Goal: Download file/media

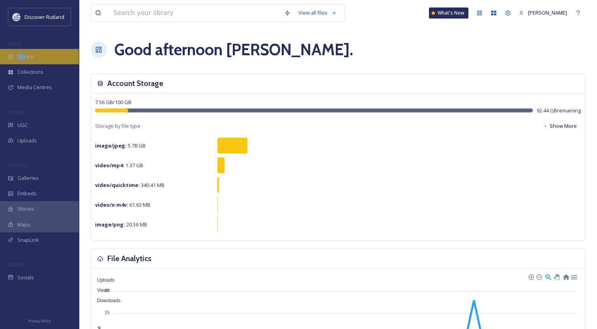
drag, startPoint x: 28, startPoint y: 47, endPoint x: 28, endPoint y: 54, distance: 7.1
click at [28, 54] on div "Discover Rutland MEDIA Library Collections Media Centres COLLECT UGC Uploads WI…" at bounding box center [39, 147] width 79 height 278
click at [28, 54] on span "Library" at bounding box center [25, 57] width 16 height 8
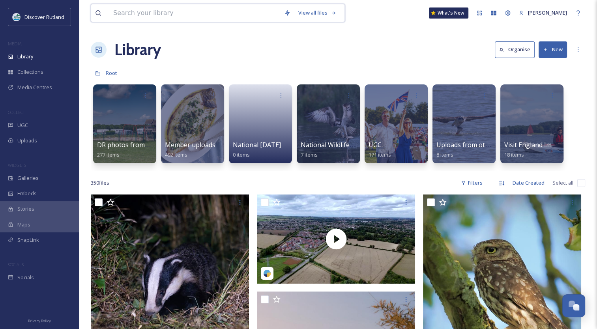
click at [246, 12] on input at bounding box center [194, 12] width 171 height 17
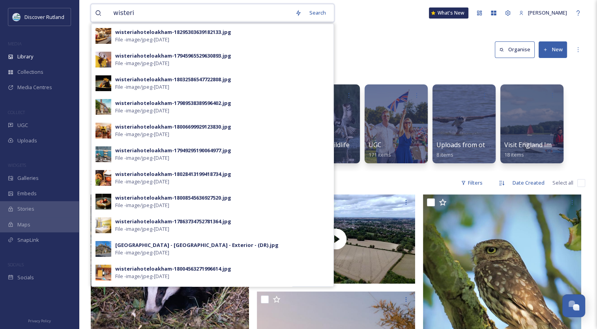
type input "wisteria"
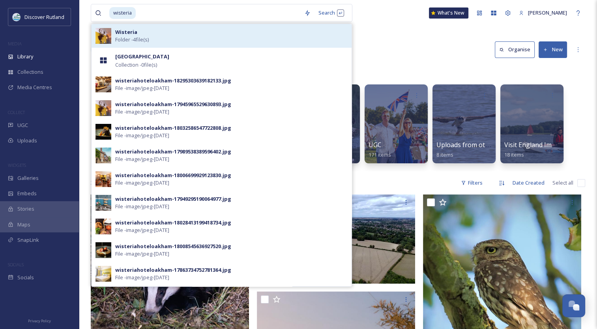
click at [233, 36] on div "Wisteria Folder - 4 file(s)" at bounding box center [231, 35] width 233 height 15
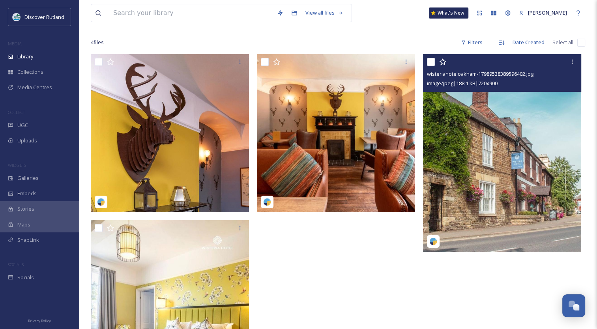
scroll to position [51, 0]
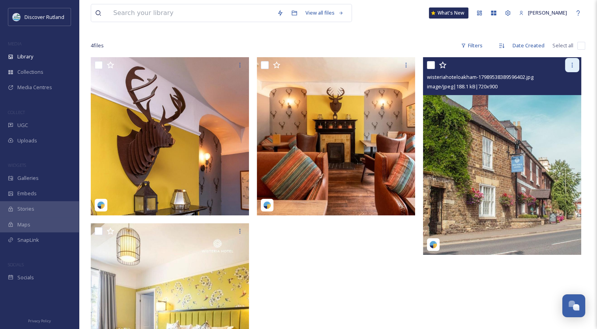
click at [574, 64] on icon at bounding box center [572, 65] width 6 height 6
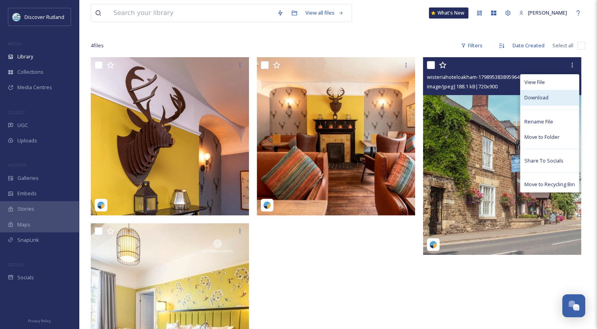
click at [549, 95] on div "Download" at bounding box center [550, 97] width 58 height 15
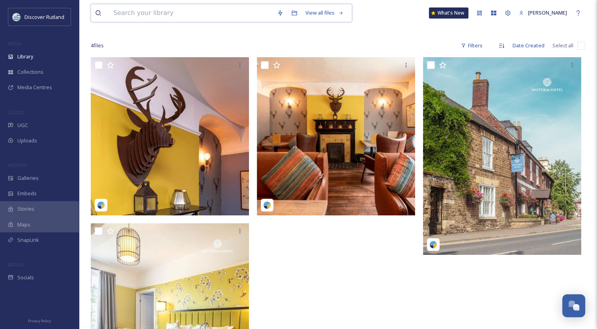
click at [205, 10] on input at bounding box center [191, 12] width 164 height 17
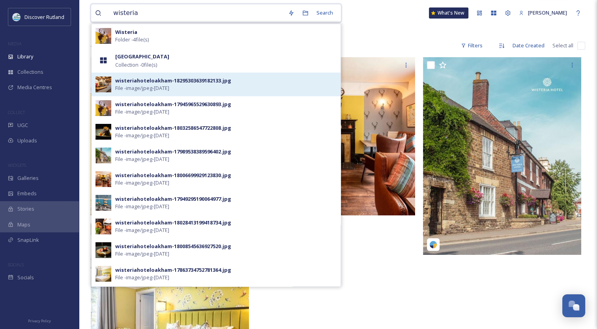
type input "wisteria"
click at [193, 84] on div "wisteriahoteloakham-18295303639182133.jpg File - image/jpeg - [DATE]" at bounding box center [225, 84] width 221 height 15
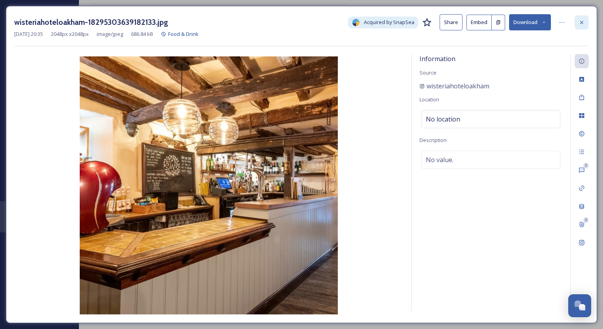
click at [579, 25] on div at bounding box center [582, 22] width 14 height 14
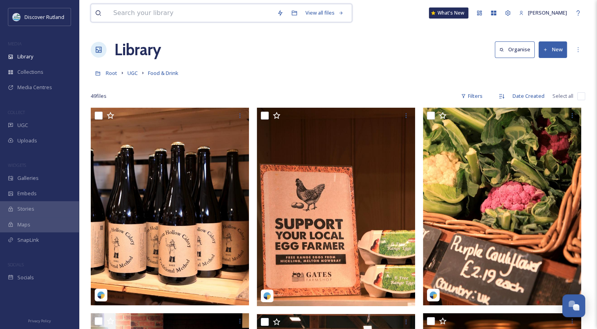
click at [200, 14] on input at bounding box center [191, 12] width 164 height 17
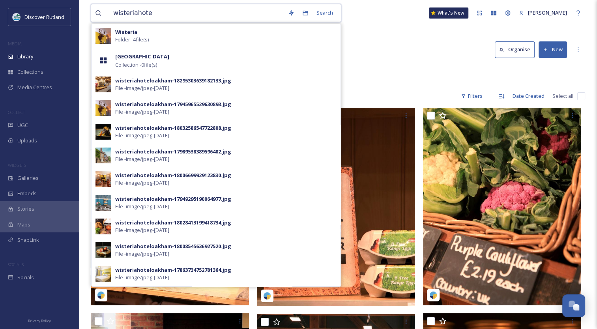
type input "wisteriahotel"
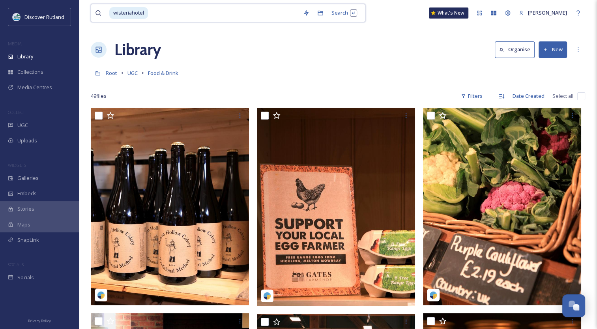
click at [181, 17] on input at bounding box center [224, 12] width 150 height 17
drag, startPoint x: 181, startPoint y: 17, endPoint x: 100, endPoint y: 10, distance: 81.3
click at [100, 10] on div "wisteriahotel" at bounding box center [197, 12] width 204 height 17
type input "w"
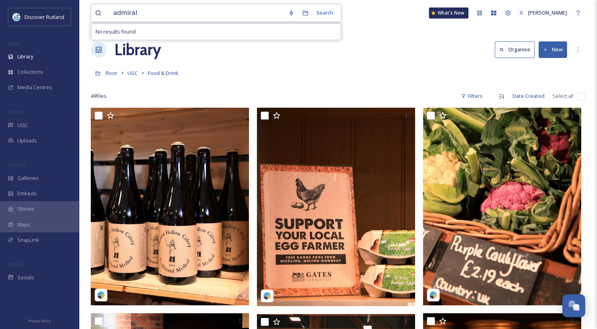
type input "admiral"
